Goal: Task Accomplishment & Management: Manage account settings

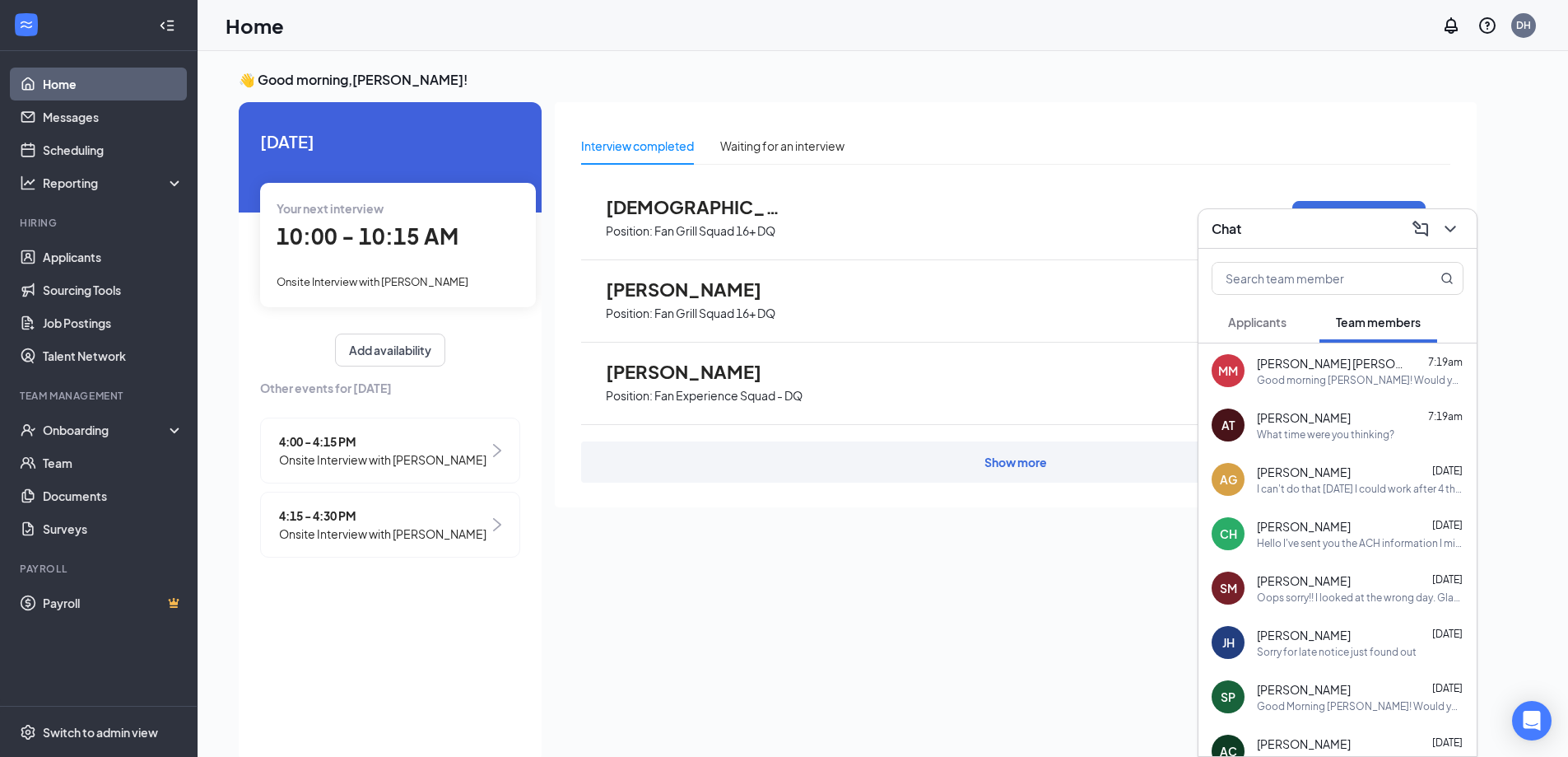
click at [457, 296] on div "Your next interview 10:00 - 10:15 AM Onsite Interview with [PERSON_NAME]" at bounding box center [398, 245] width 276 height 124
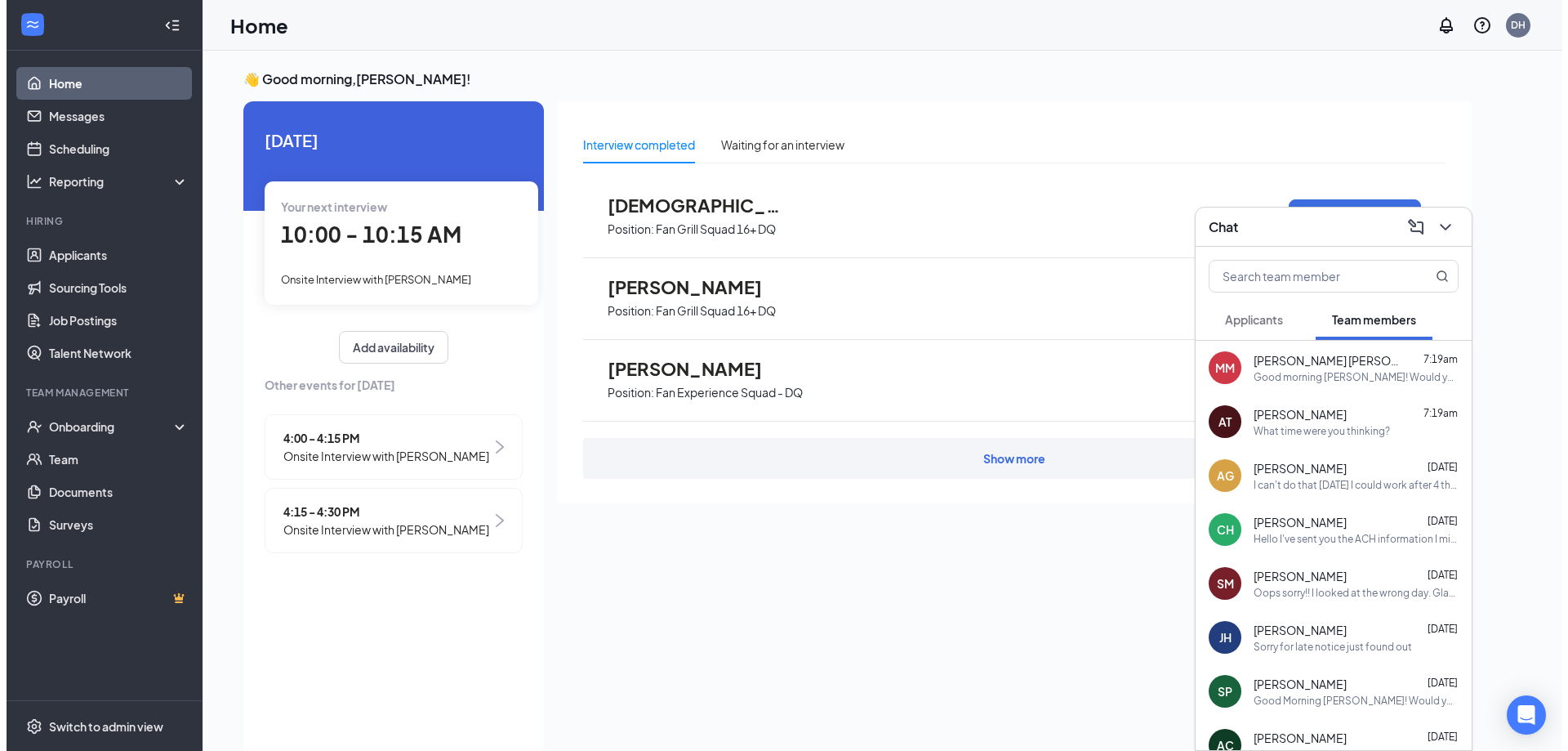
scroll to position [7, 0]
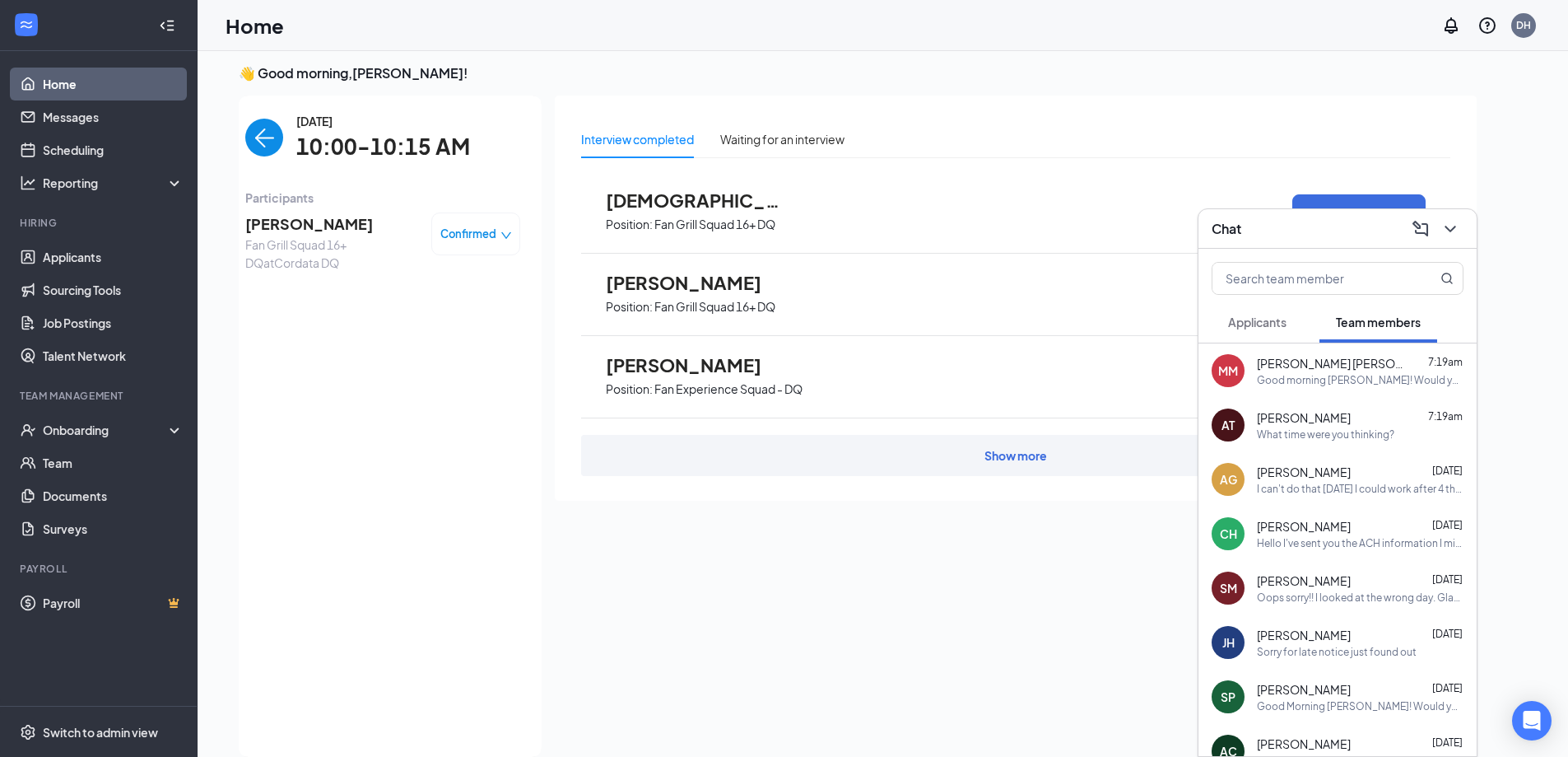
click at [293, 229] on span "[PERSON_NAME]" at bounding box center [331, 223] width 173 height 23
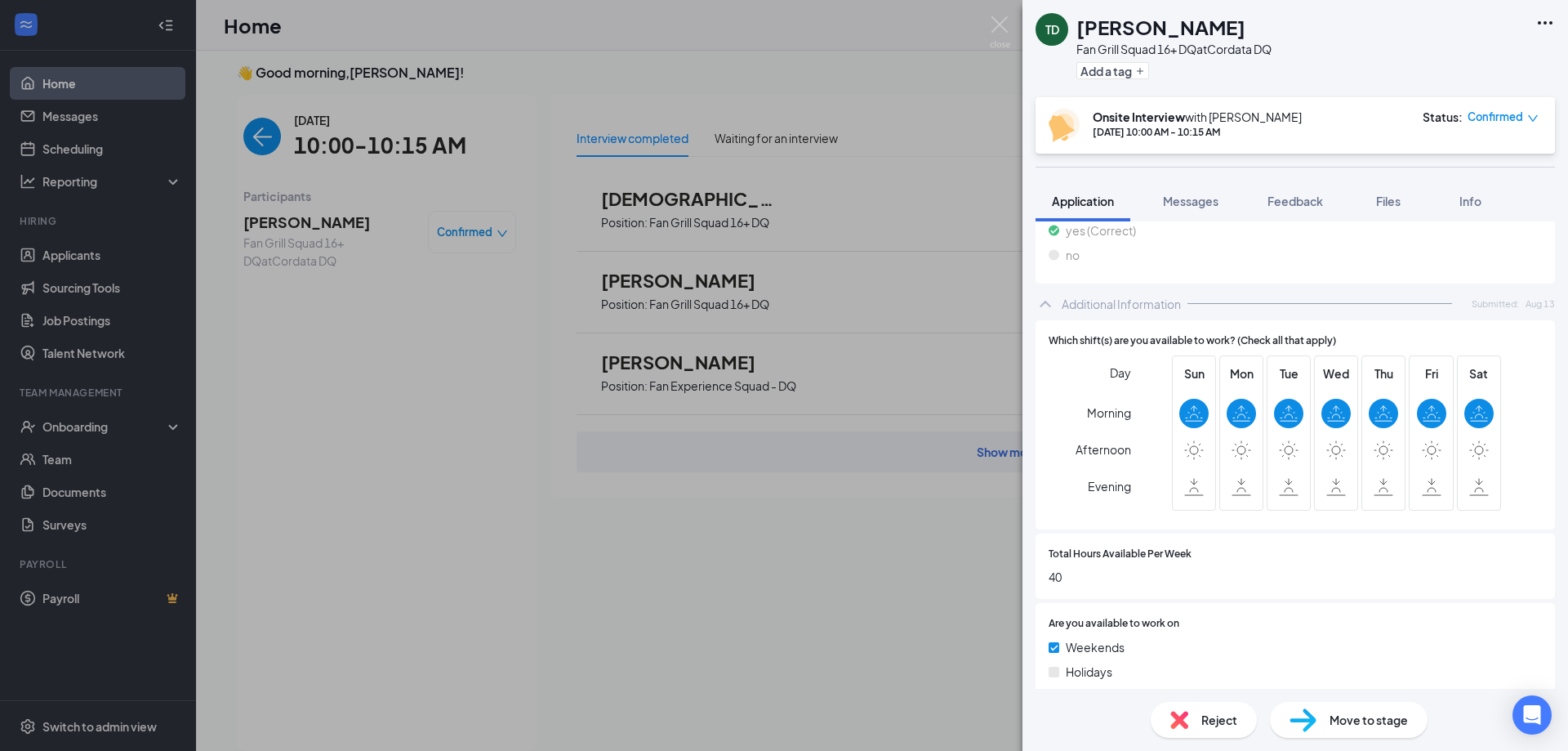
scroll to position [898, 0]
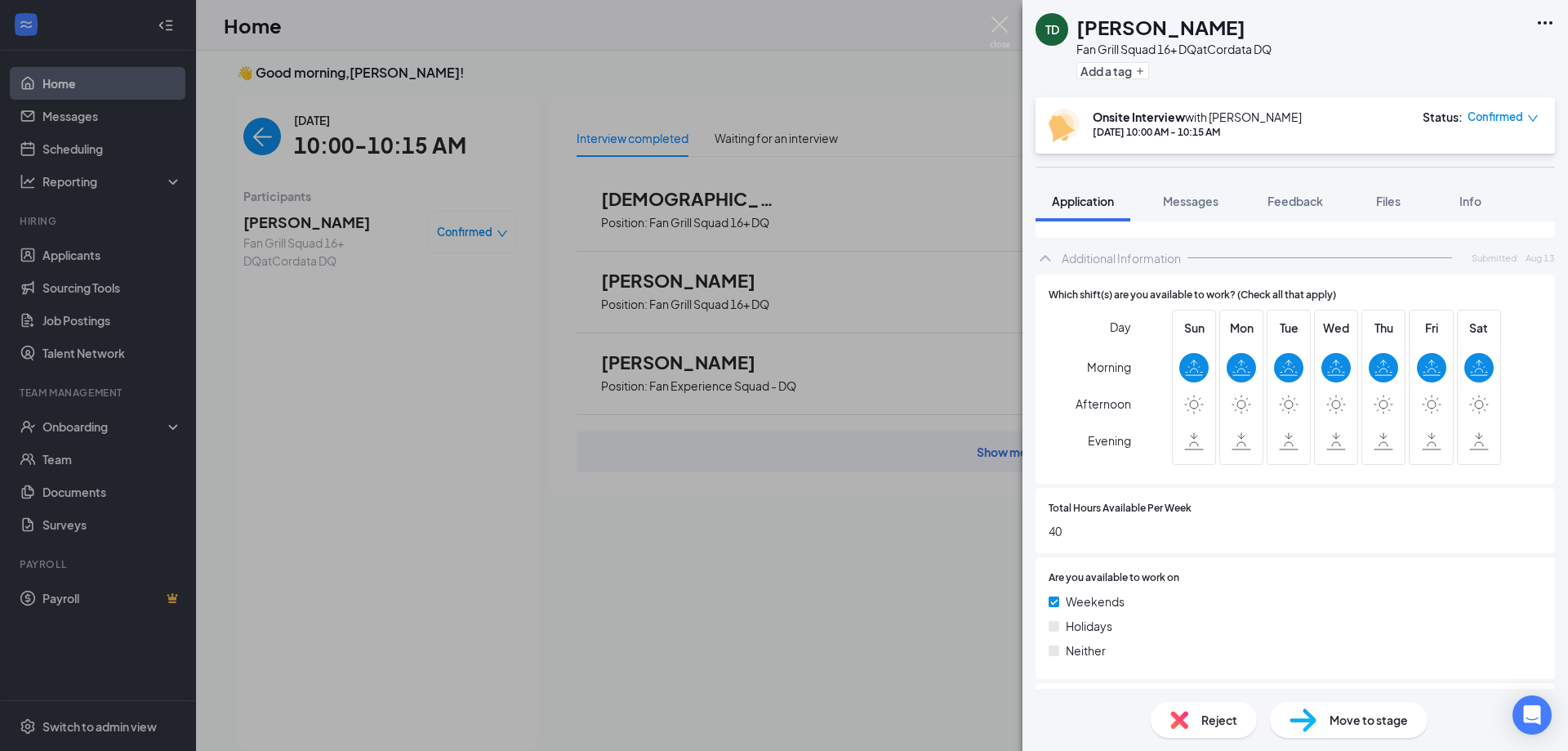
click at [1212, 726] on span "Reject" at bounding box center [1219, 719] width 36 height 18
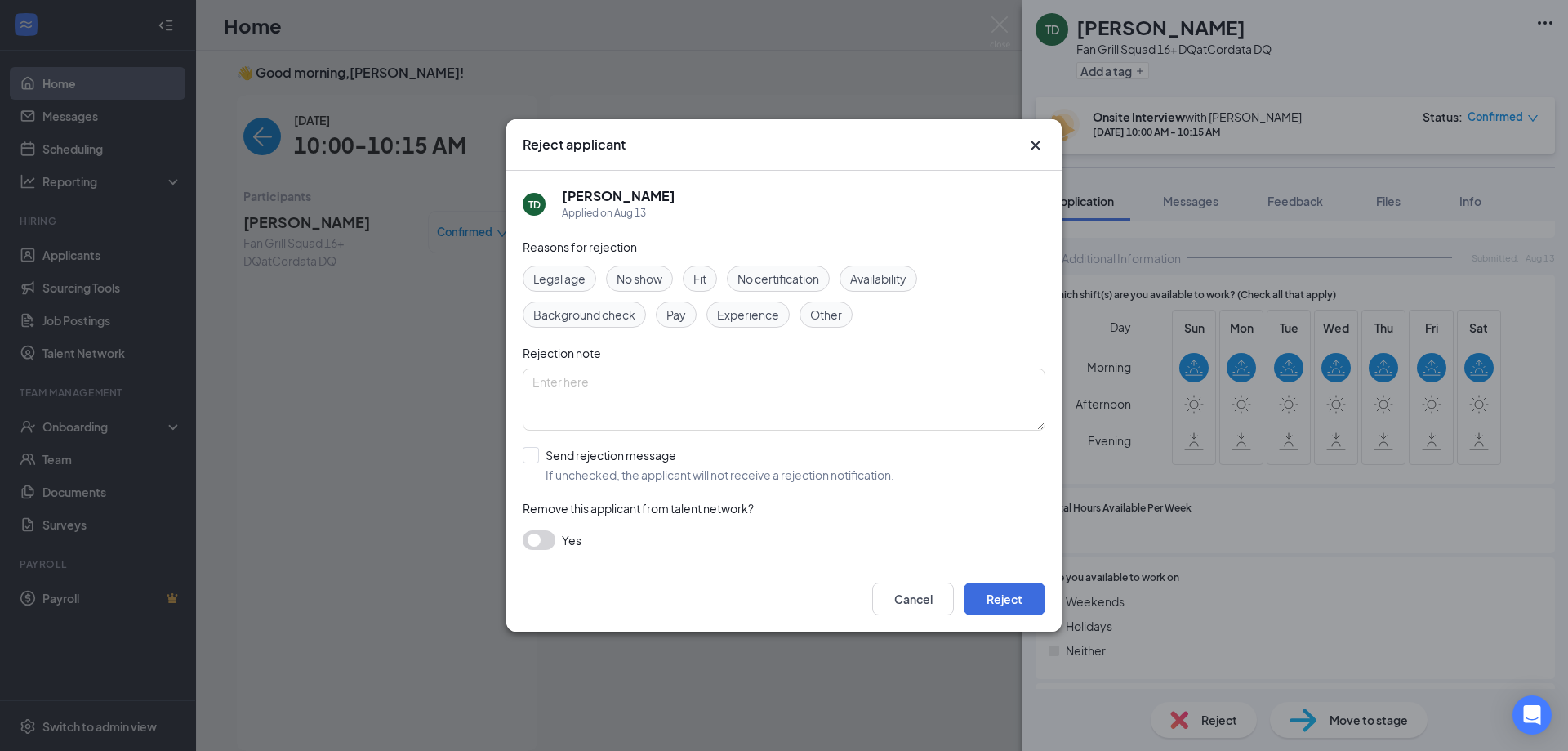
click at [877, 282] on span "Availability" at bounding box center [879, 278] width 56 height 18
click at [527, 456] on input "Send rejection message If unchecked, the applicant will not receive a rejection…" at bounding box center [708, 465] width 372 height 36
checkbox input "true"
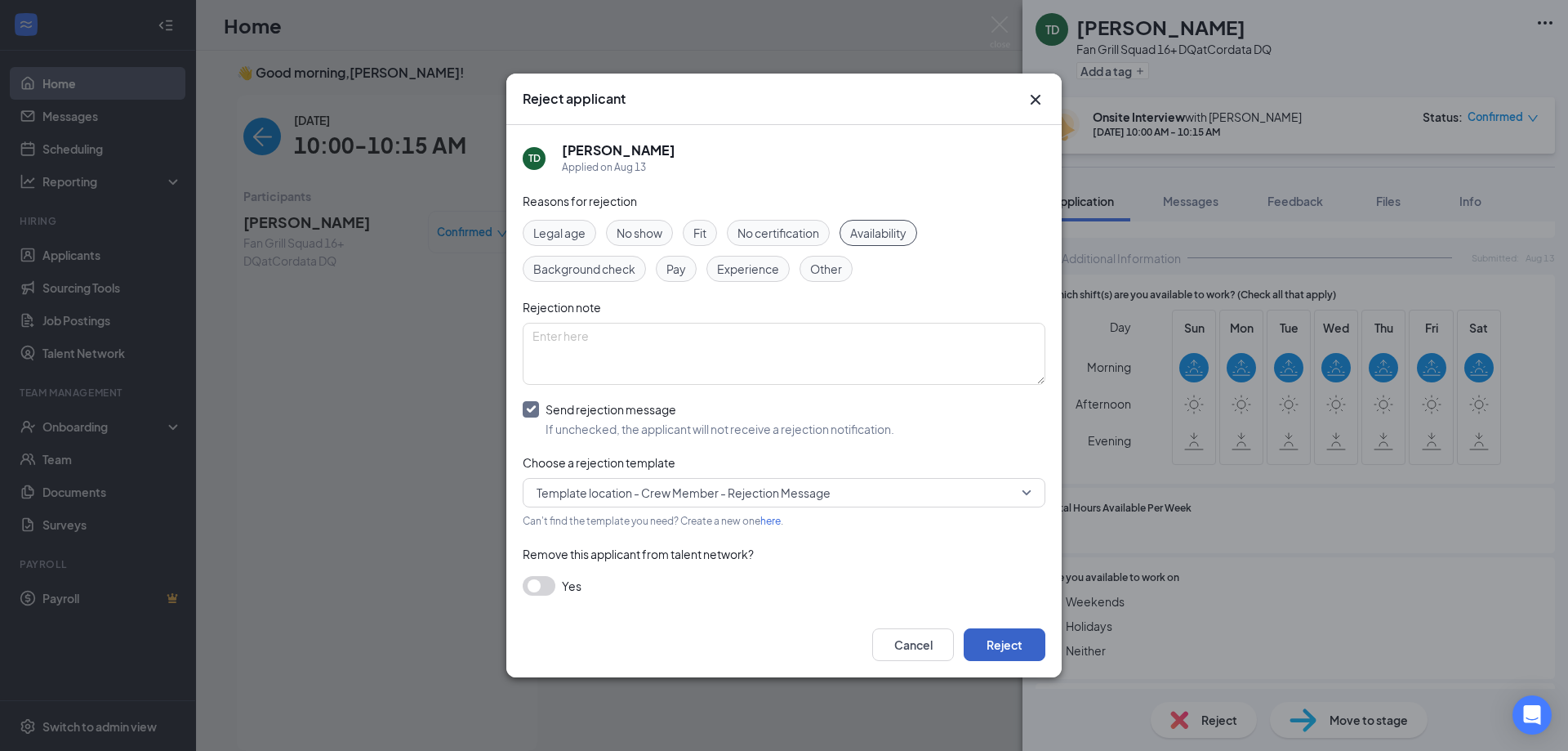
click at [993, 645] on button "Reject" at bounding box center [1005, 644] width 82 height 32
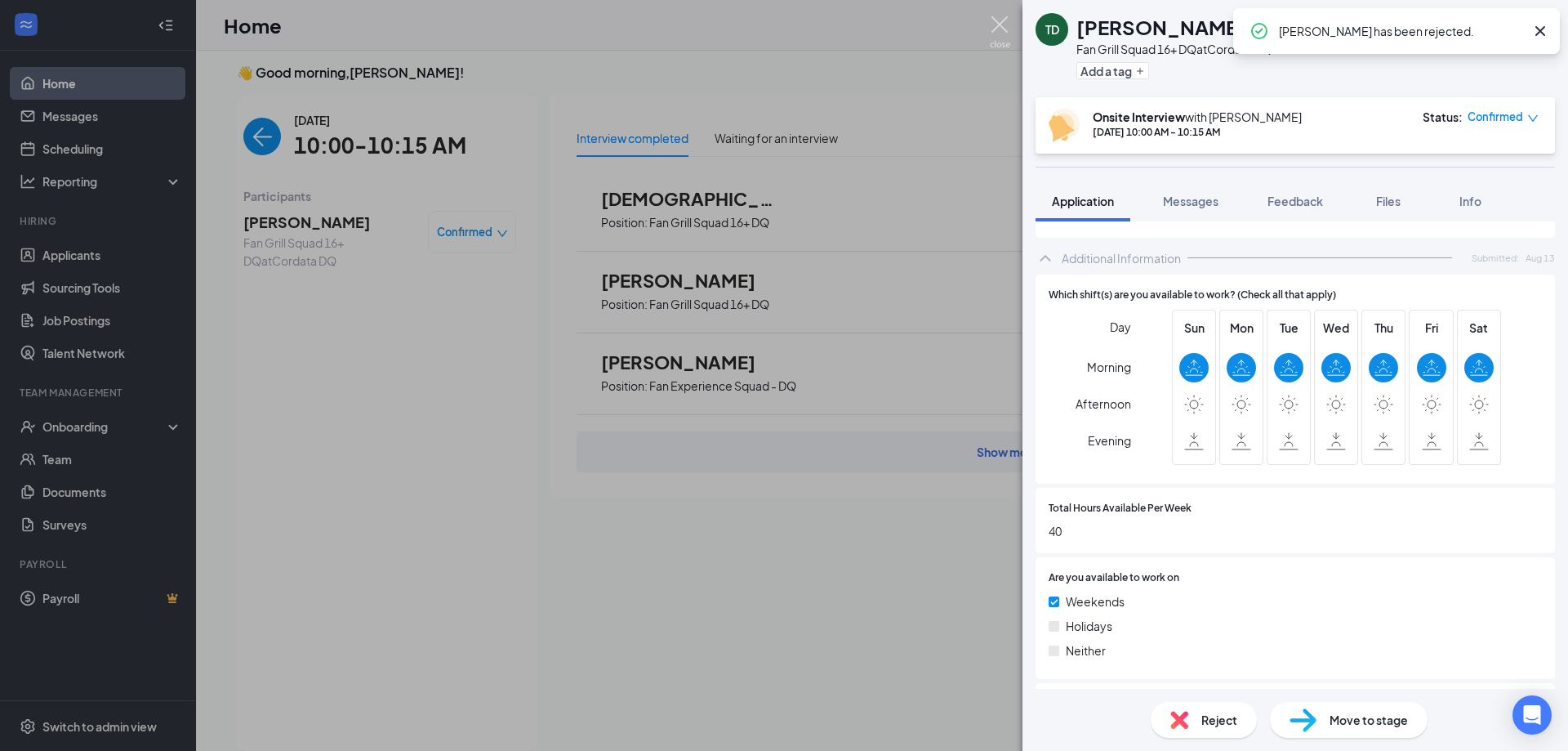
click at [1000, 19] on img at bounding box center [1000, 32] width 20 height 32
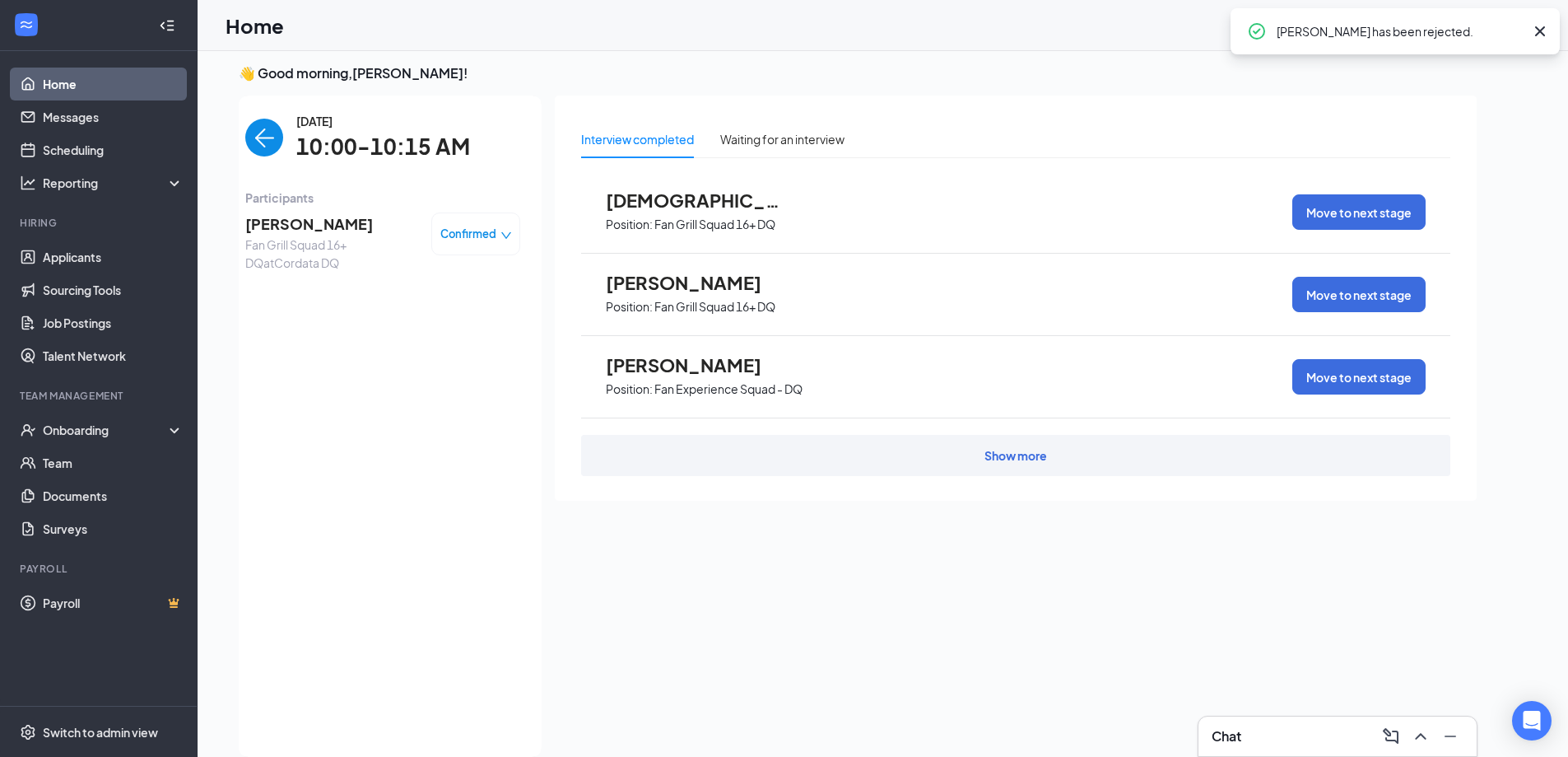
click at [257, 139] on img "back-button" at bounding box center [264, 137] width 38 height 38
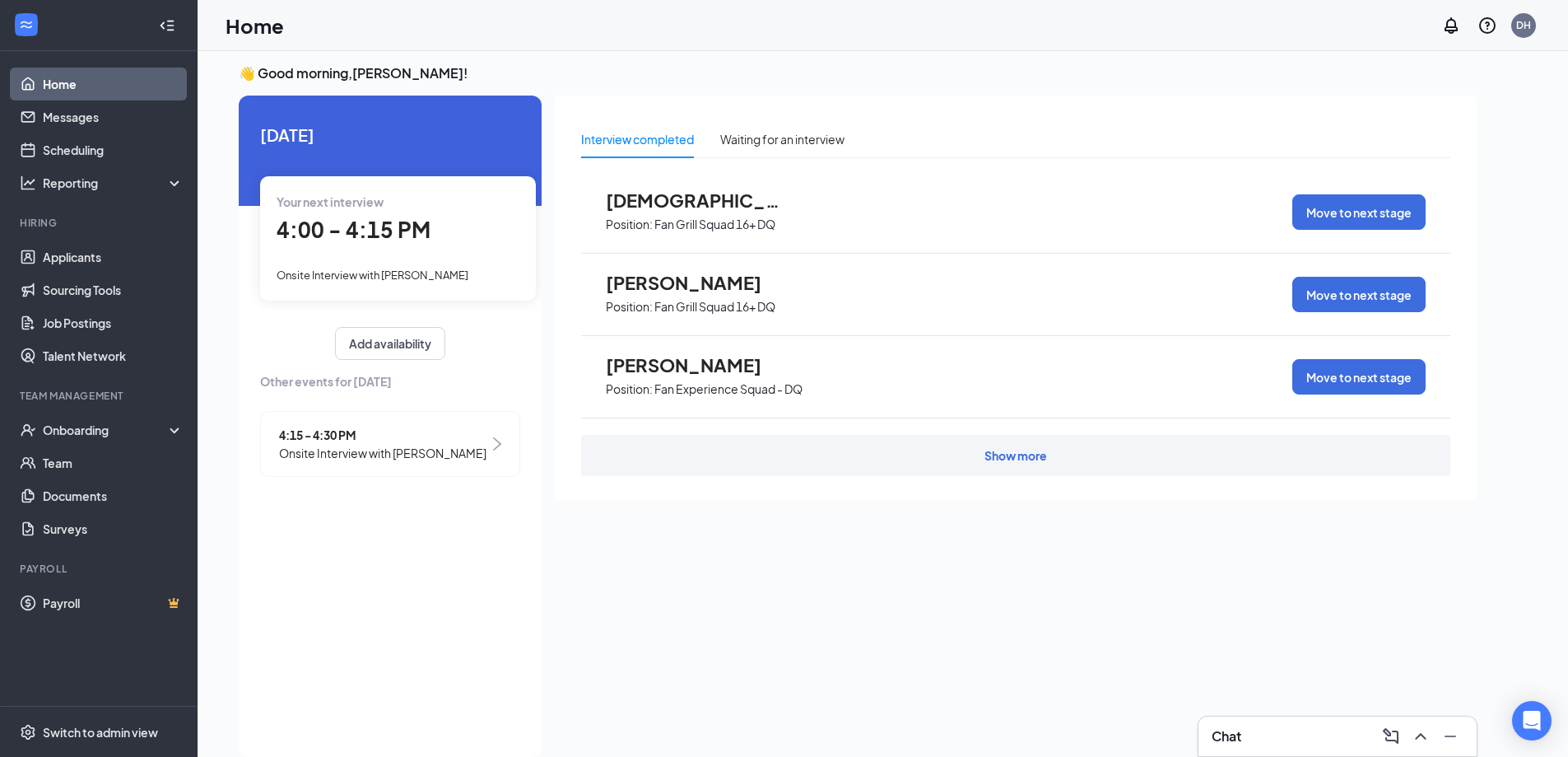
click at [436, 246] on div "4:00 - 4:15 PM" at bounding box center [398, 229] width 243 height 34
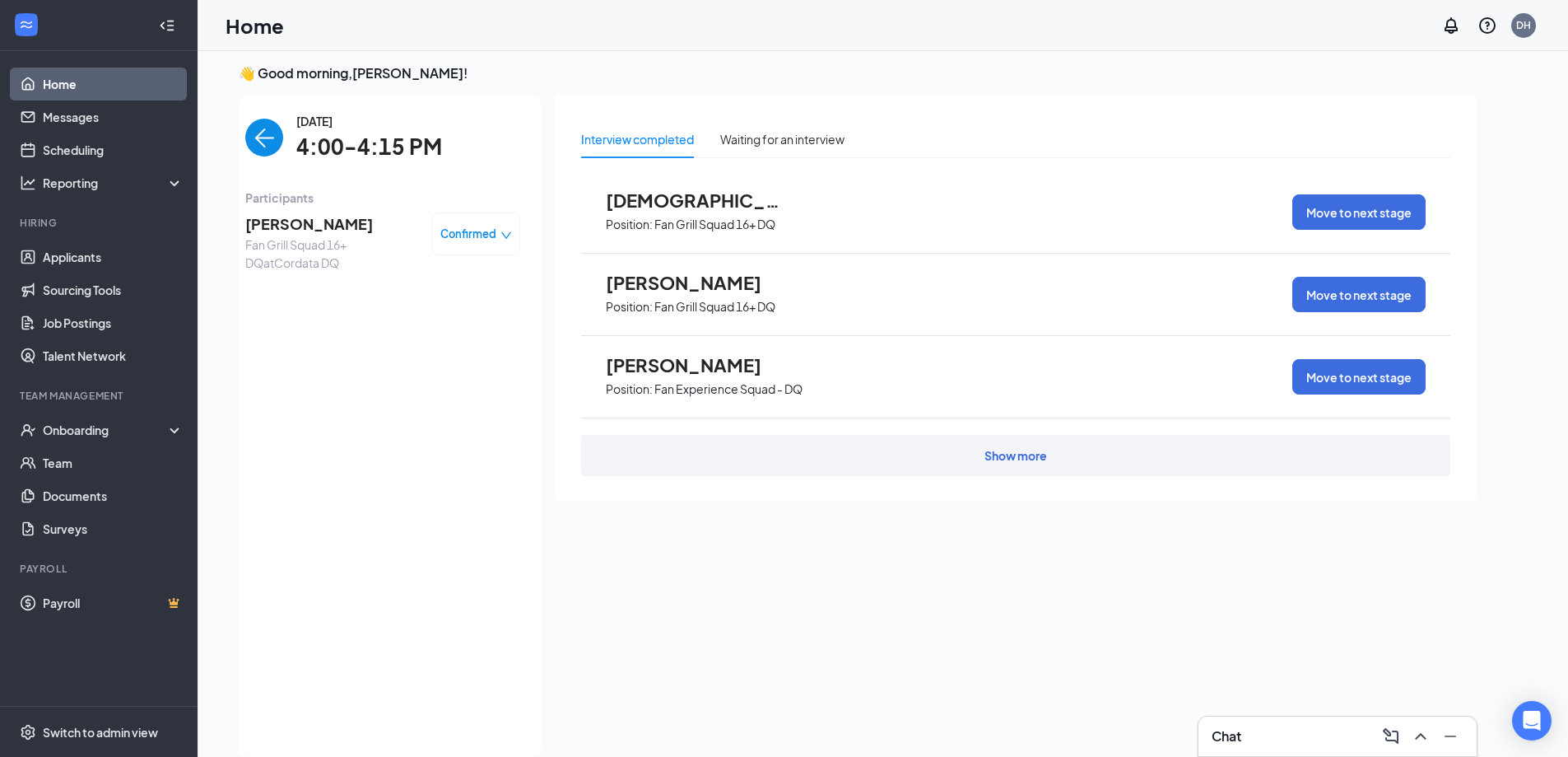
click at [319, 218] on span "[PERSON_NAME]" at bounding box center [331, 223] width 173 height 23
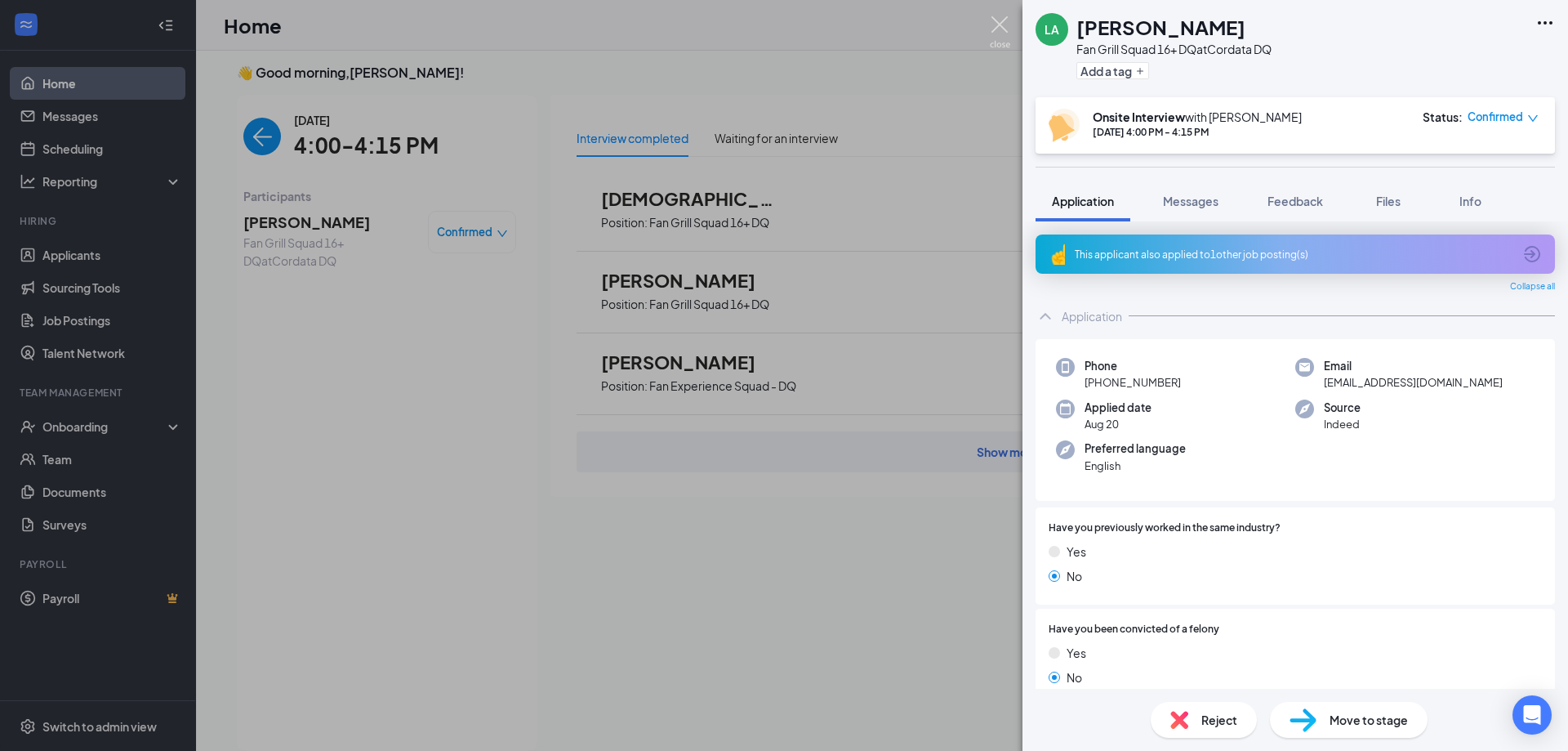
click at [1000, 30] on img at bounding box center [1000, 32] width 20 height 32
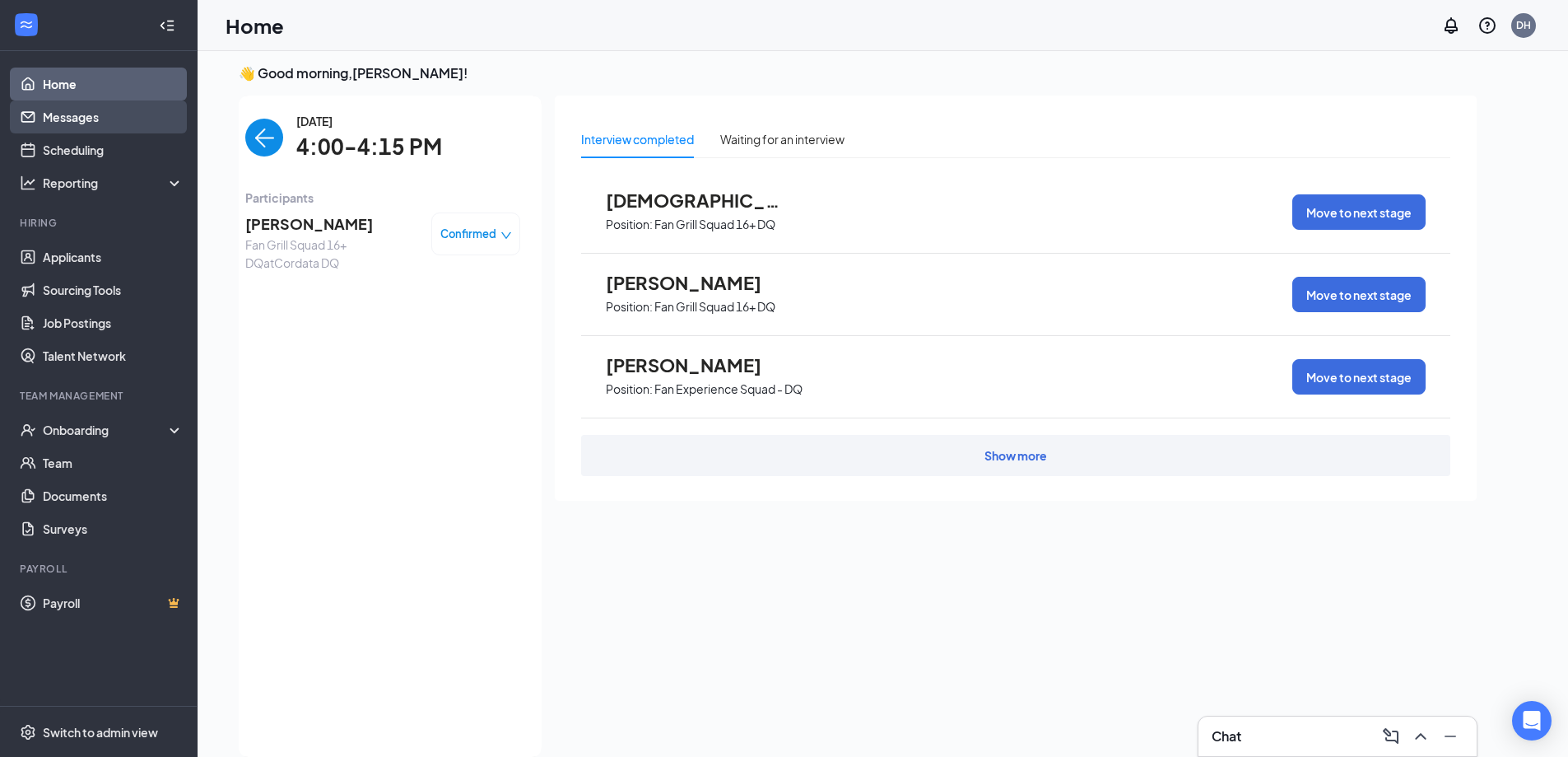
click at [78, 107] on link "Messages" at bounding box center [113, 117] width 141 height 33
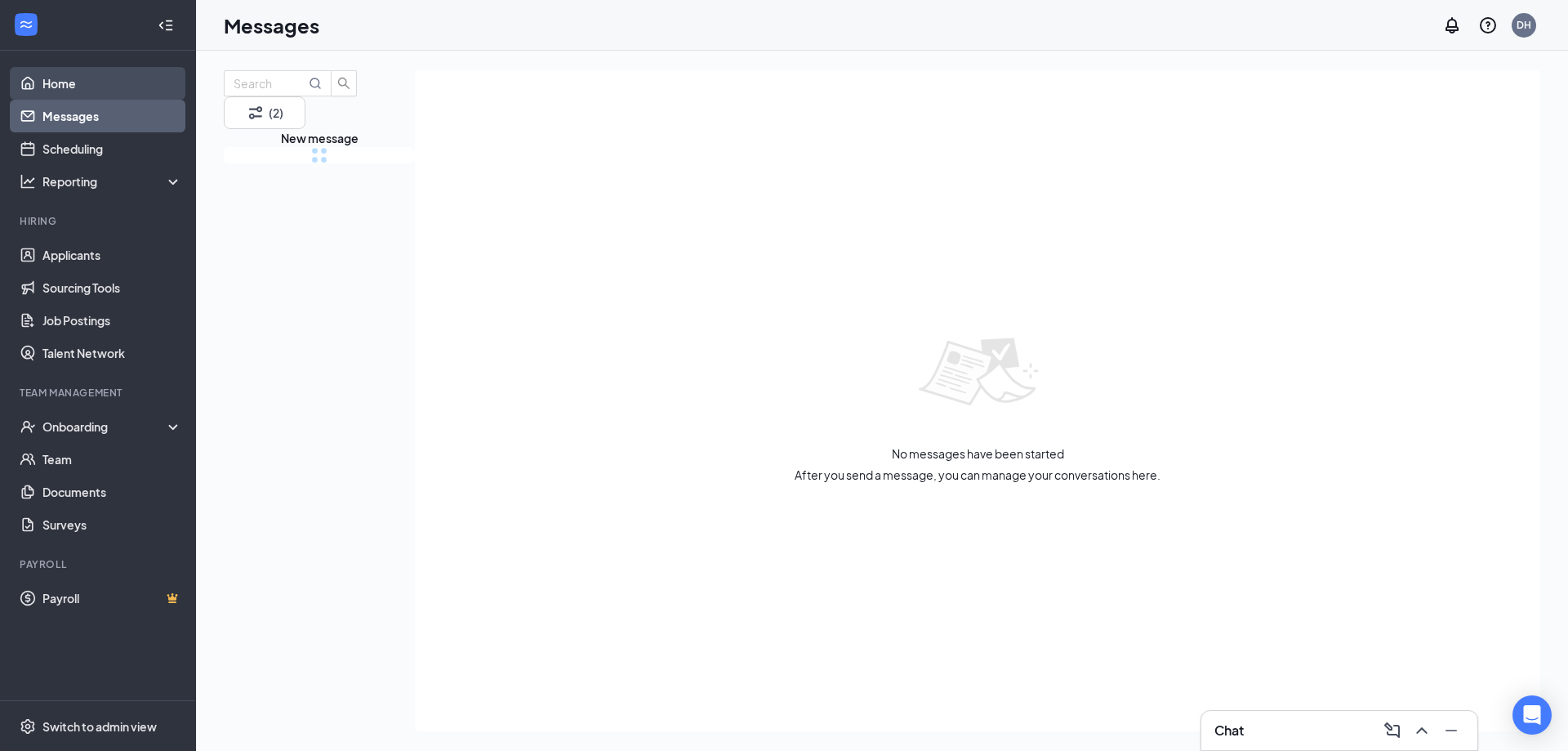
click at [84, 80] on link "Home" at bounding box center [112, 84] width 140 height 32
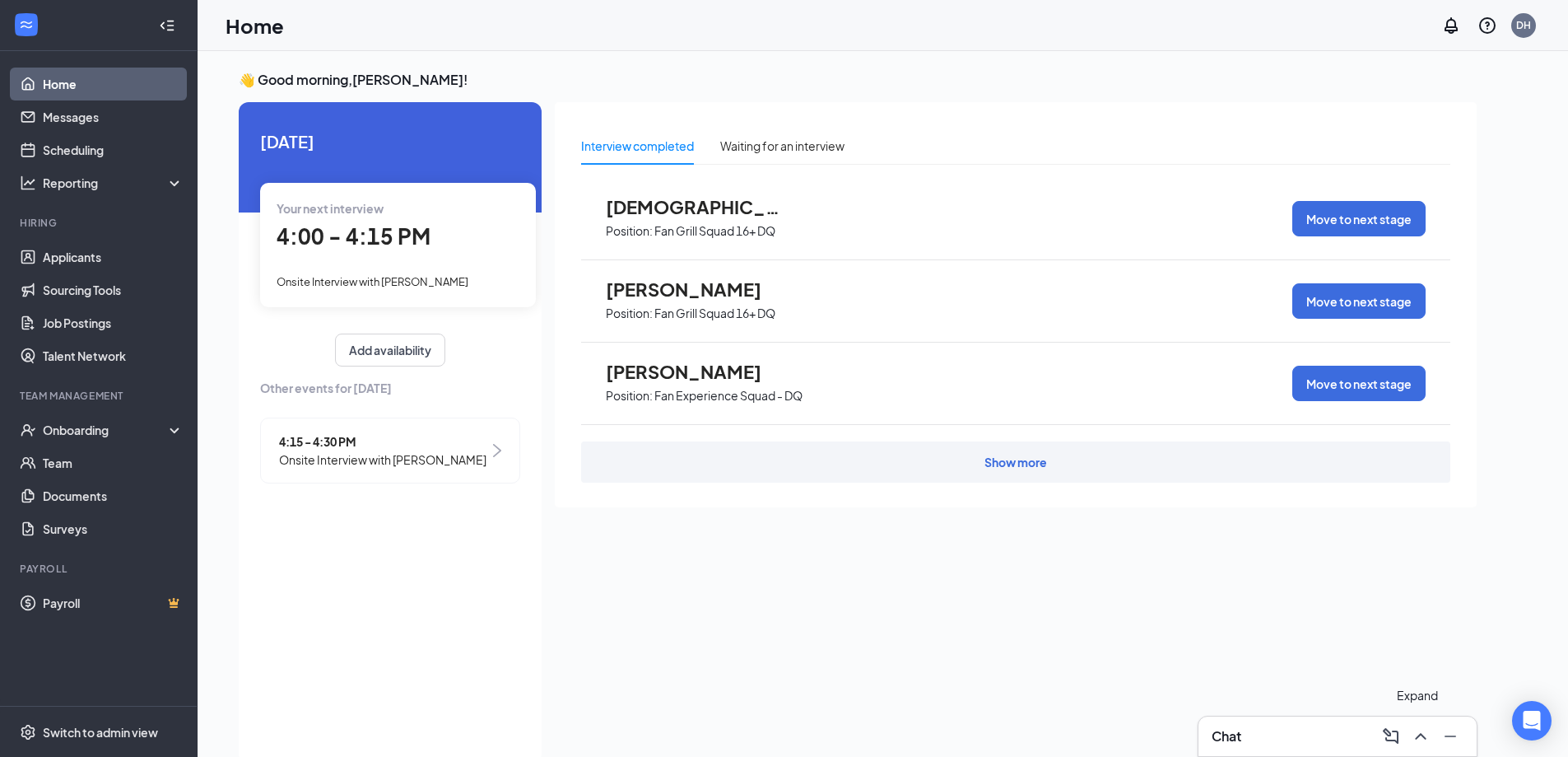
click at [1418, 742] on icon "ChevronUp" at bounding box center [1420, 736] width 20 height 20
